Goal: Information Seeking & Learning: Learn about a topic

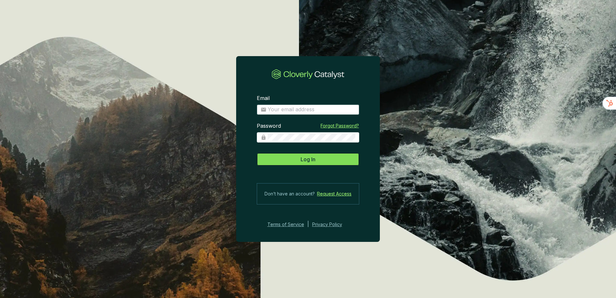
type input "[EMAIL_ADDRESS][DOMAIN_NAME]"
click at [311, 158] on span "Log In" at bounding box center [308, 159] width 15 height 8
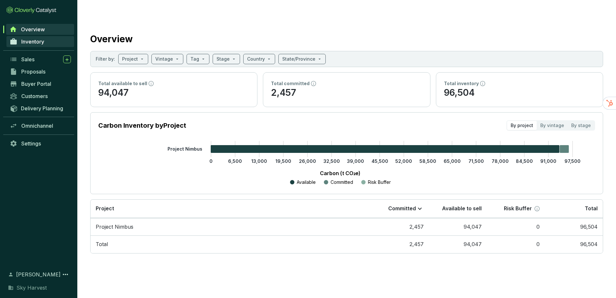
click at [32, 45] on link "Inventory" at bounding box center [40, 41] width 68 height 11
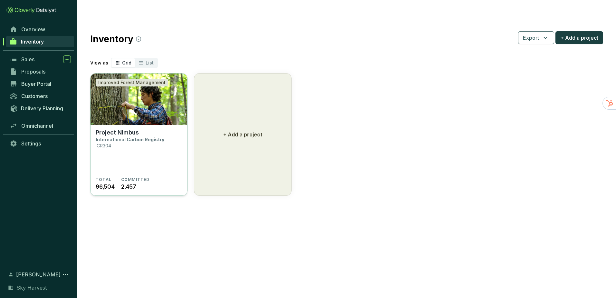
click at [148, 96] on img at bounding box center [139, 99] width 97 height 52
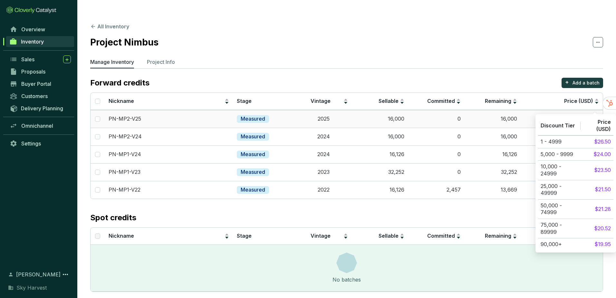
click at [584, 115] on span "$26.50" at bounding box center [579, 118] width 17 height 7
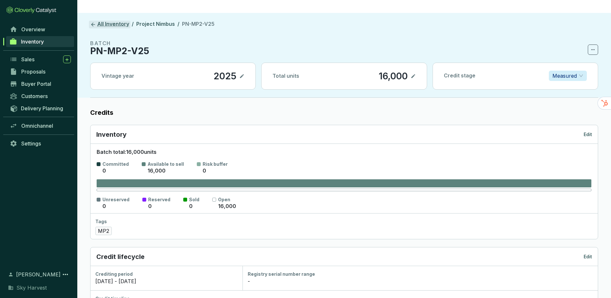
click at [97, 21] on link "All Inventory" at bounding box center [110, 25] width 42 height 8
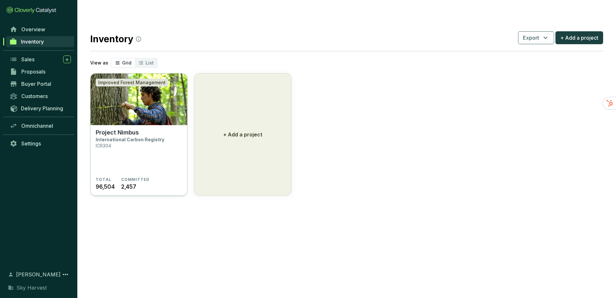
click at [143, 99] on img at bounding box center [139, 99] width 97 height 52
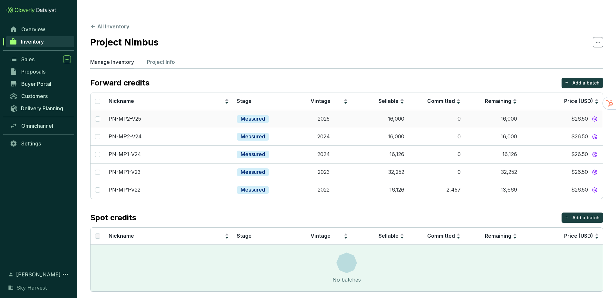
click at [583, 115] on span "$26.50" at bounding box center [579, 118] width 17 height 7
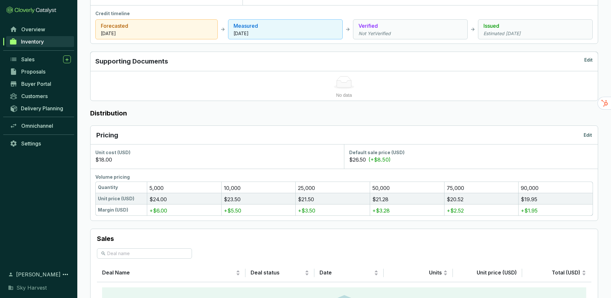
scroll to position [335, 0]
